Goal: Check status

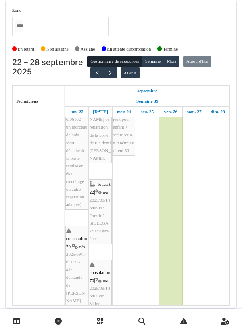
scroll to position [165, 0]
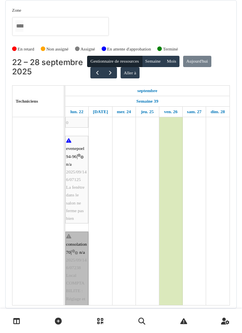
click at [79, 268] on link "consolation 70 | n/a 2025/09/146/07238 Local COMPTABILITE : Réglage et réparati…" at bounding box center [76, 275] width 23 height 88
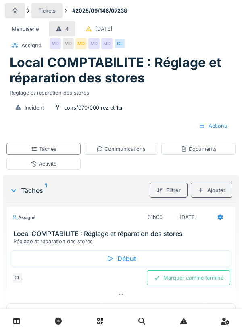
click at [127, 256] on div "Début" at bounding box center [121, 258] width 219 height 17
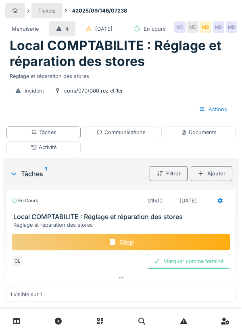
click at [118, 250] on div "Stop" at bounding box center [121, 241] width 219 height 17
